Goal: Task Accomplishment & Management: Use online tool/utility

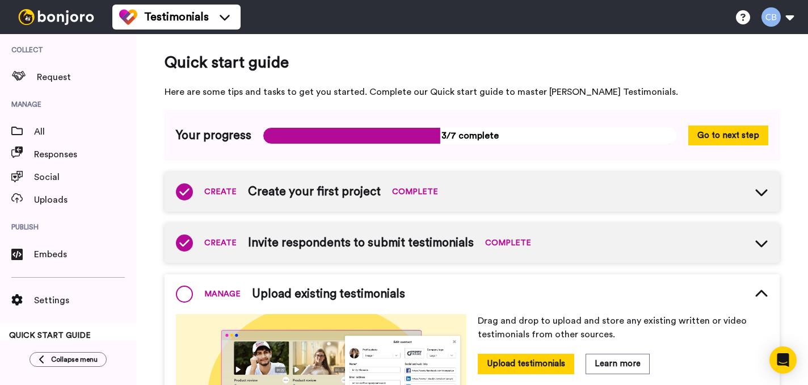
click at [791, 343] on div "Quick start guide Here are some tips and tasks to get you started. Complete our…" at bounding box center [472, 377] width 672 height 687
click at [789, 352] on div "Open Intercom Messenger" at bounding box center [784, 360] width 30 height 30
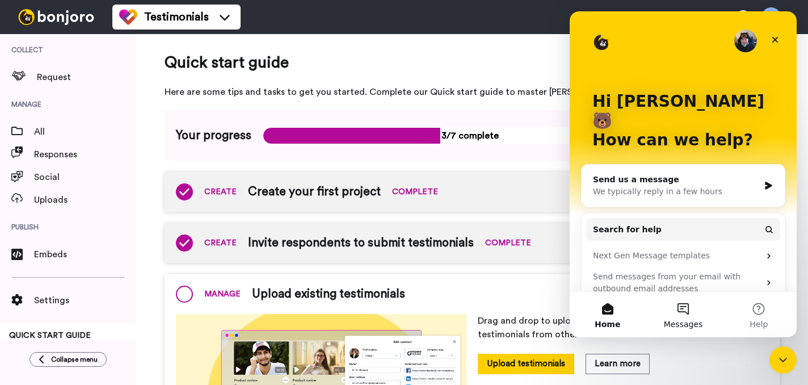
click at [678, 310] on button "Messages" at bounding box center [682, 314] width 75 height 45
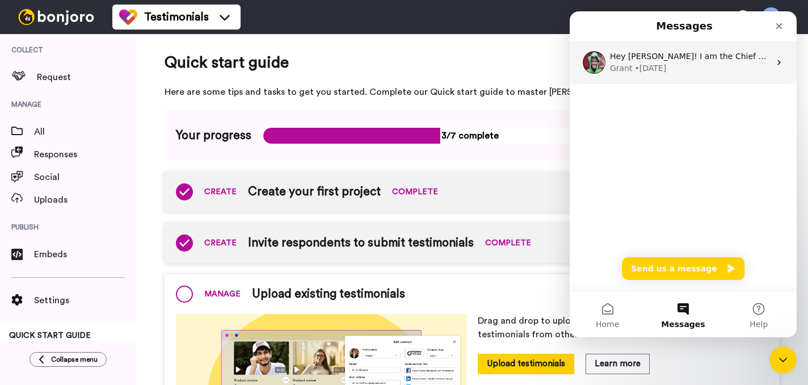
click at [687, 75] on div "Hey [PERSON_NAME]! I am the Chief Welcoming Officer at [GEOGRAPHIC_DATA]. I've …" at bounding box center [683, 62] width 227 height 42
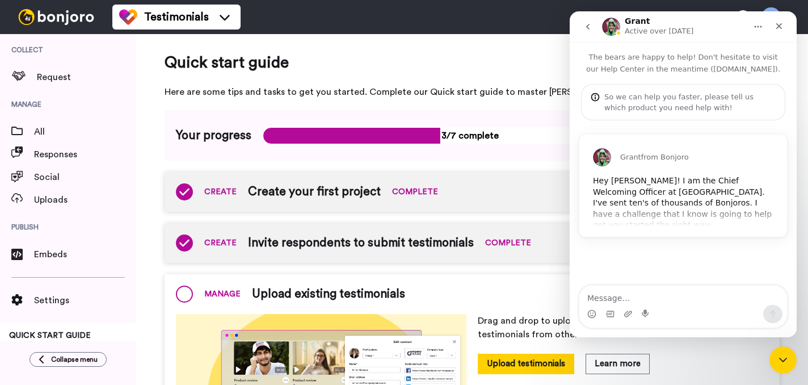
click at [688, 229] on div "[PERSON_NAME] from Bonjoro Hey [PERSON_NAME]! I am the Chief Welcoming Officer …" at bounding box center [684, 186] width 208 height 102
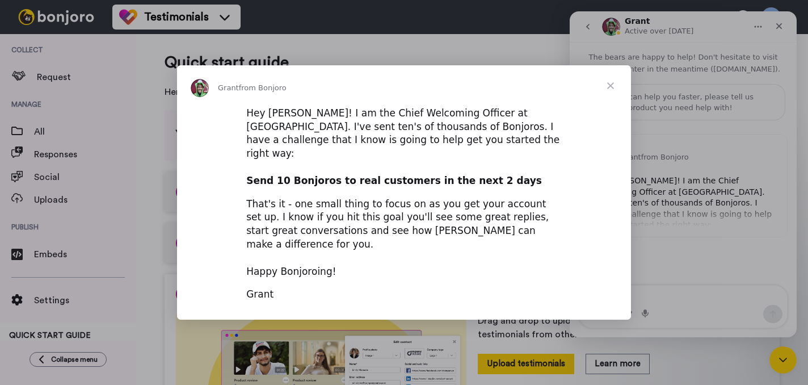
click at [609, 101] on span "Close" at bounding box center [610, 85] width 41 height 41
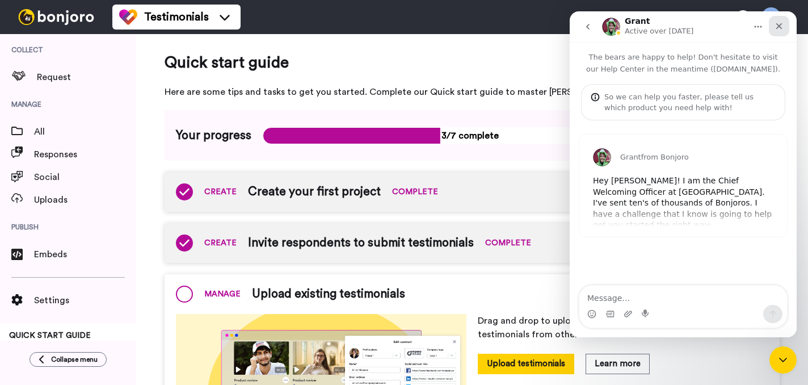
click at [778, 26] on icon "Close" at bounding box center [779, 26] width 9 height 9
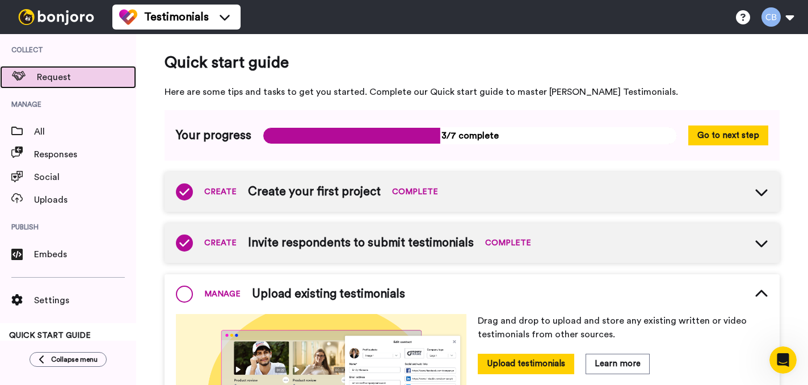
click at [53, 82] on span "Request" at bounding box center [86, 77] width 99 height 14
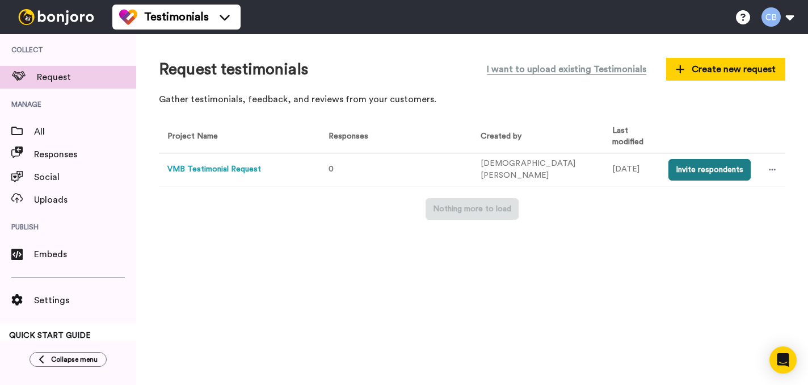
click at [669, 163] on button "Invite respondents" at bounding box center [710, 170] width 82 height 22
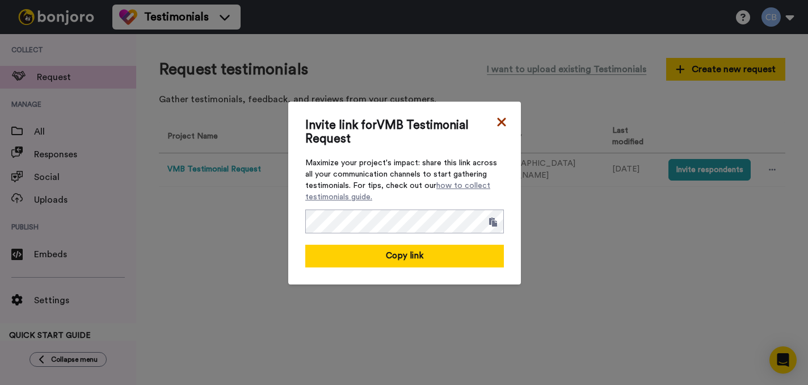
click at [501, 128] on icon at bounding box center [501, 122] width 11 height 14
